Goal: Transaction & Acquisition: Purchase product/service

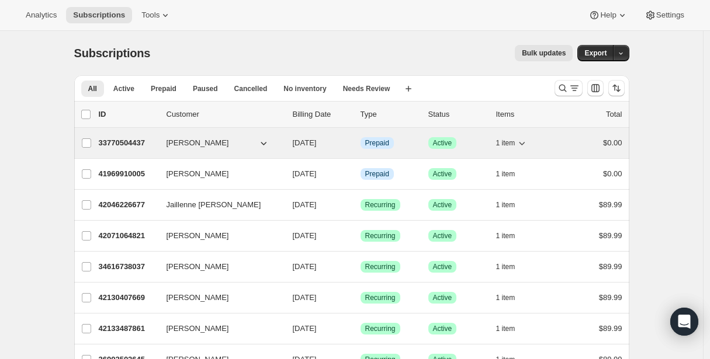
click at [128, 143] on p "33770504437" at bounding box center [128, 143] width 58 height 12
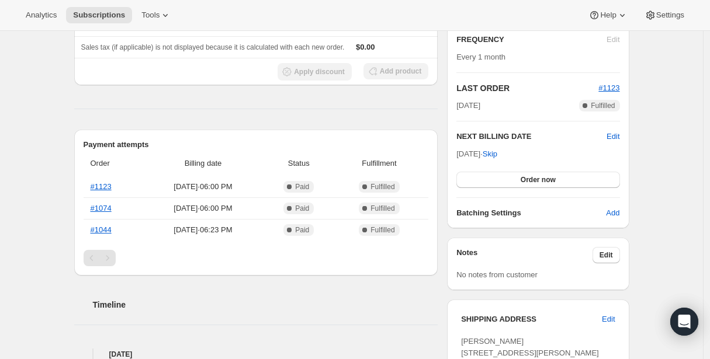
scroll to position [216, 0]
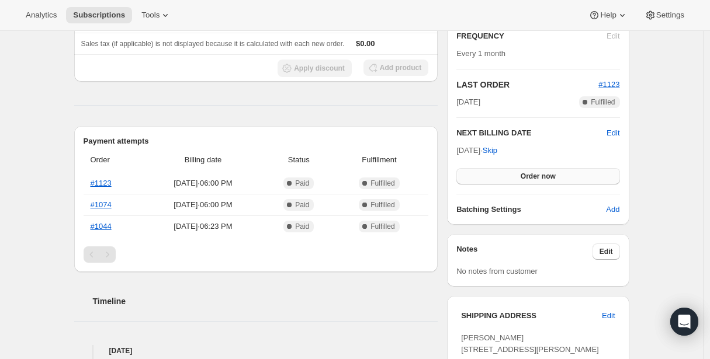
click at [533, 173] on span "Order now" at bounding box center [537, 176] width 35 height 9
click at [533, 173] on span "Click to confirm" at bounding box center [537, 176] width 53 height 9
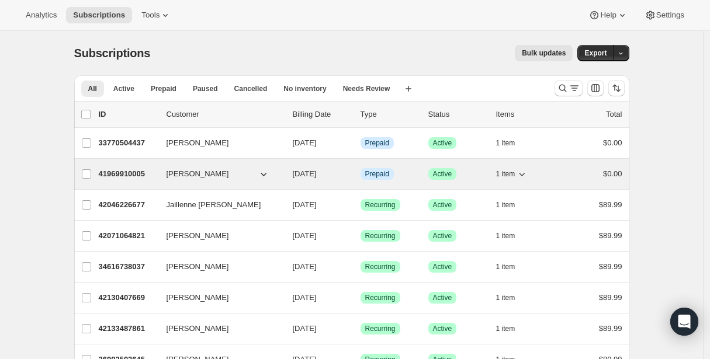
click at [124, 173] on p "41969910005" at bounding box center [128, 174] width 58 height 12
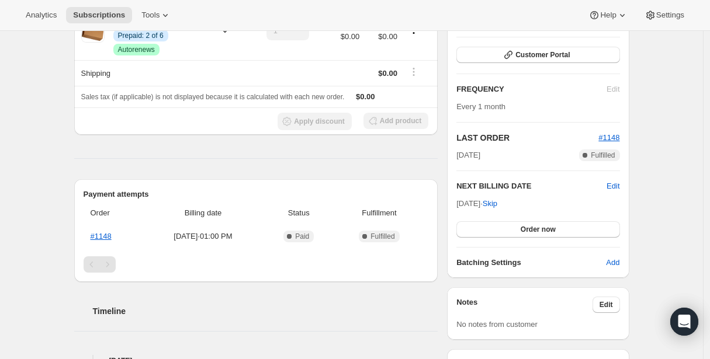
scroll to position [169, 0]
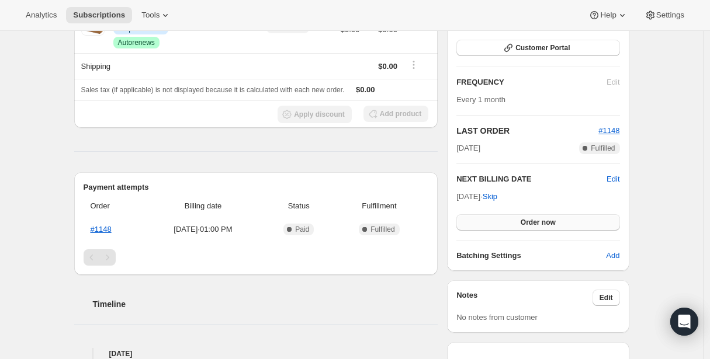
click at [567, 217] on button "Order now" at bounding box center [537, 222] width 163 height 16
click at [562, 220] on span "Click to confirm" at bounding box center [537, 222] width 53 height 9
